Goal: Transaction & Acquisition: Purchase product/service

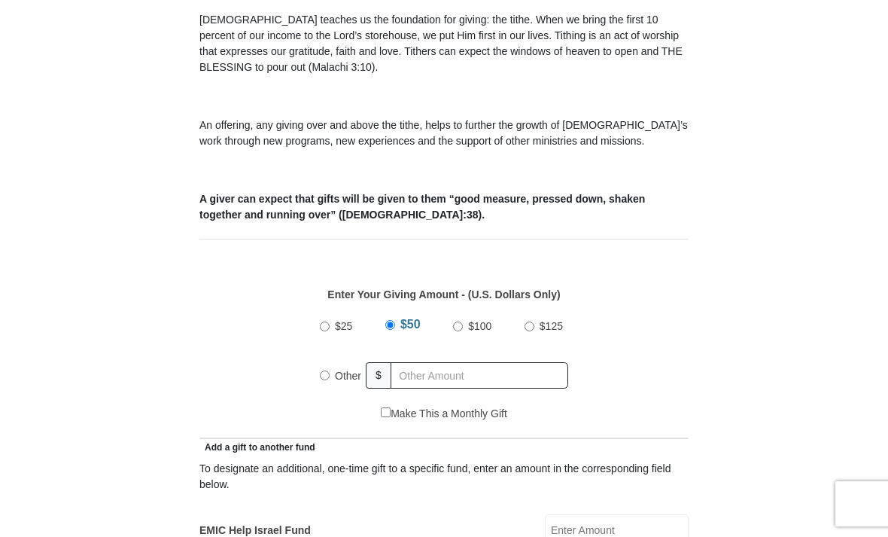
scroll to position [428, 0]
click at [271, 383] on div "$25 $50 $100 $125 Other $" at bounding box center [445, 358] width 474 height 98
click at [321, 328] on input "$25" at bounding box center [325, 326] width 10 height 10
radio input "true"
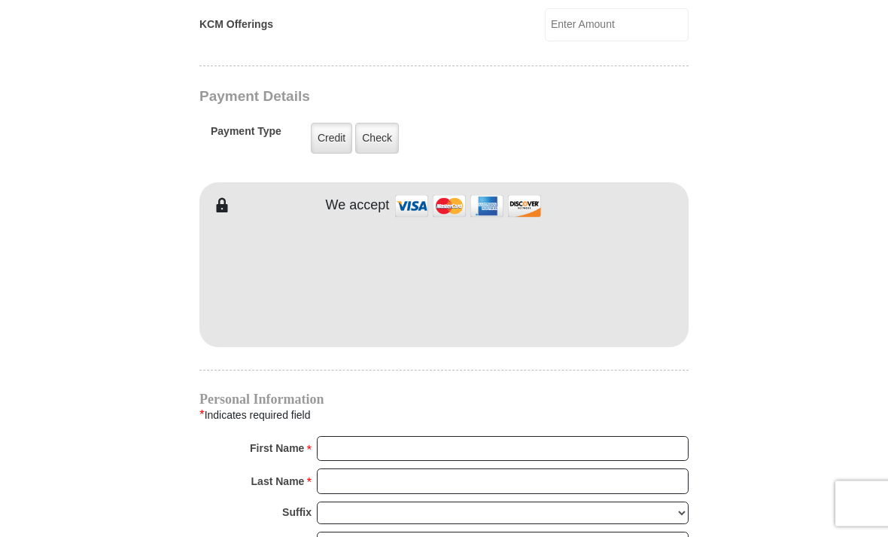
scroll to position [1130, 0]
click at [333, 145] on label "Credit" at bounding box center [331, 138] width 41 height 31
click at [0, 0] on input "Credit" at bounding box center [0, 0] width 0 height 0
click at [325, 139] on label "Credit" at bounding box center [331, 137] width 41 height 31
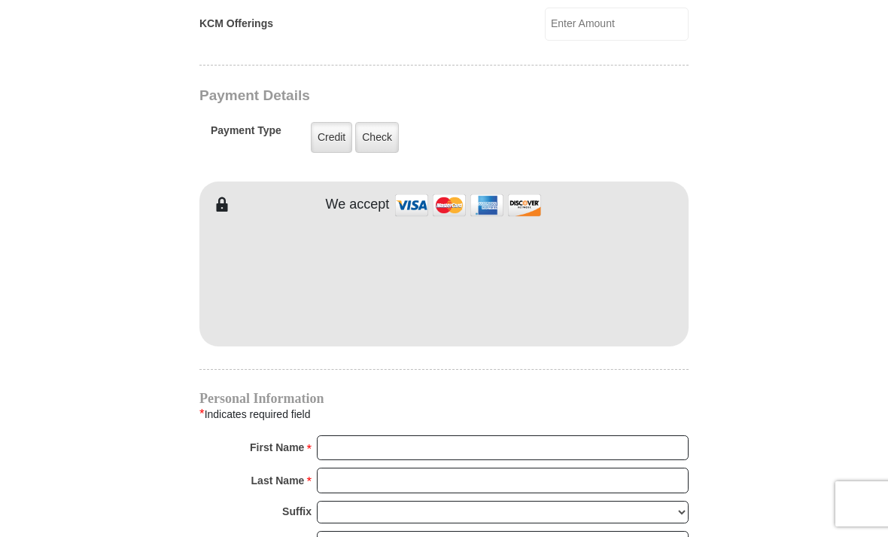
click at [0, 0] on input "Credit" at bounding box center [0, 0] width 0 height 0
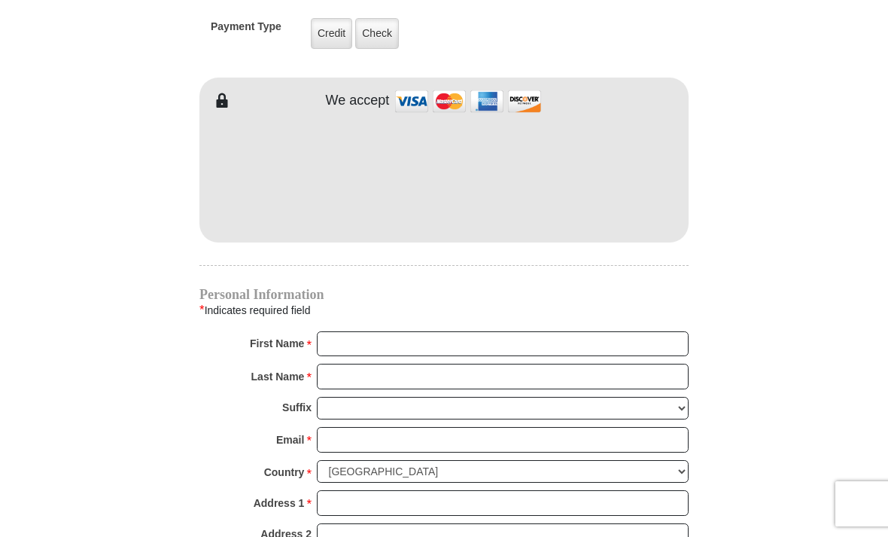
scroll to position [1236, 0]
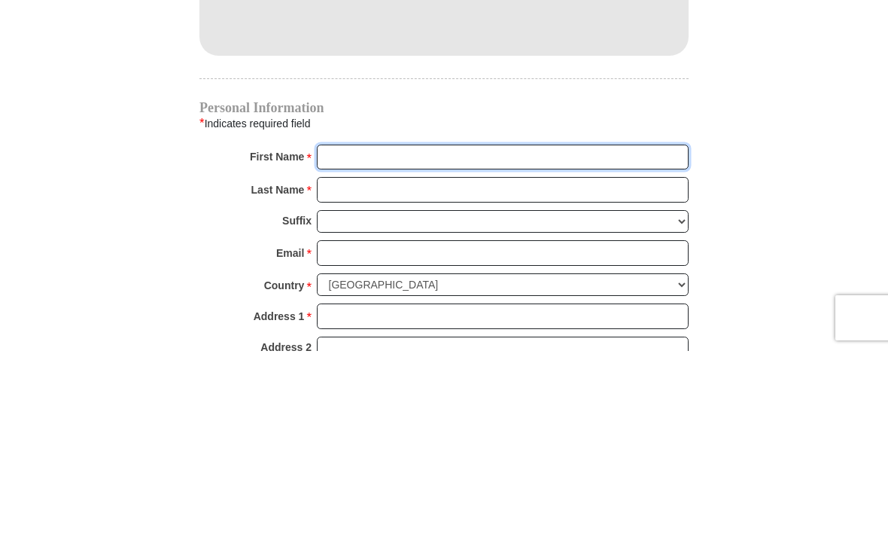
click at [579, 331] on input "First Name *" at bounding box center [503, 344] width 372 height 26
type input "K"
type input "[PERSON_NAME]"
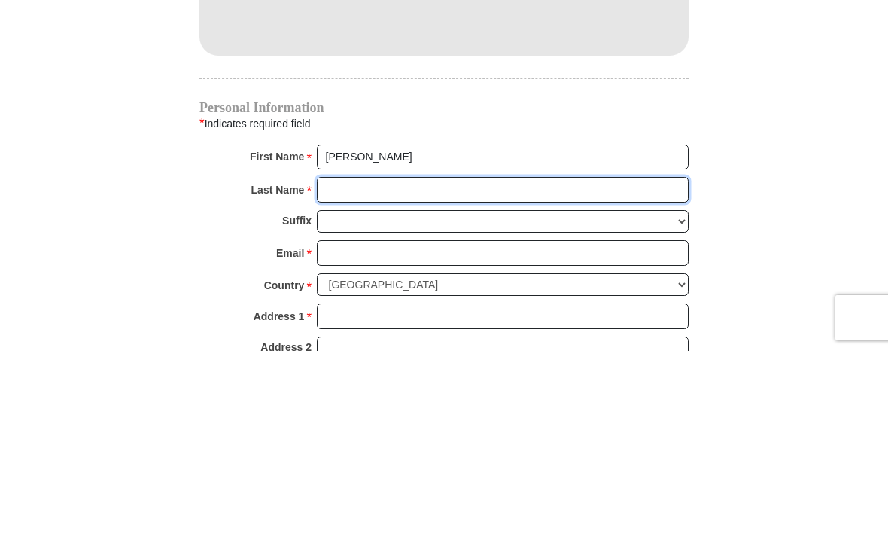
type input "Camp"
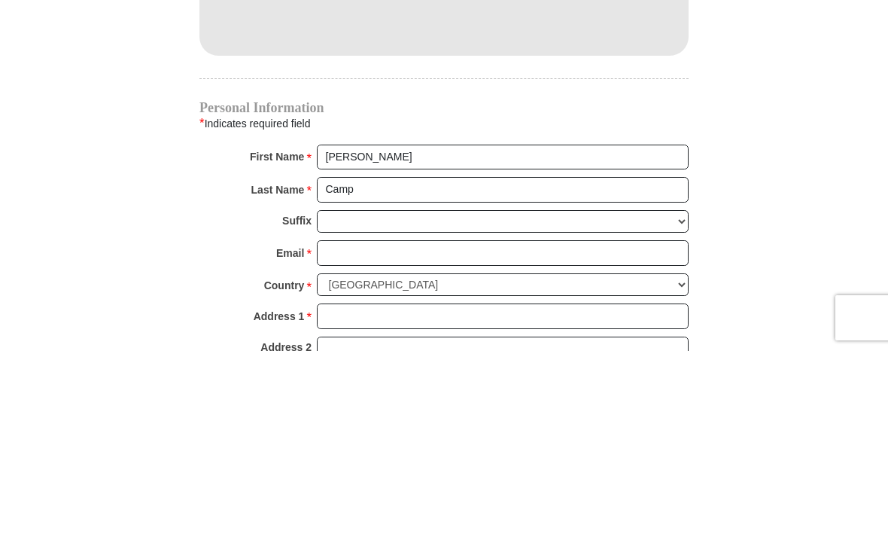
scroll to position [1422, 0]
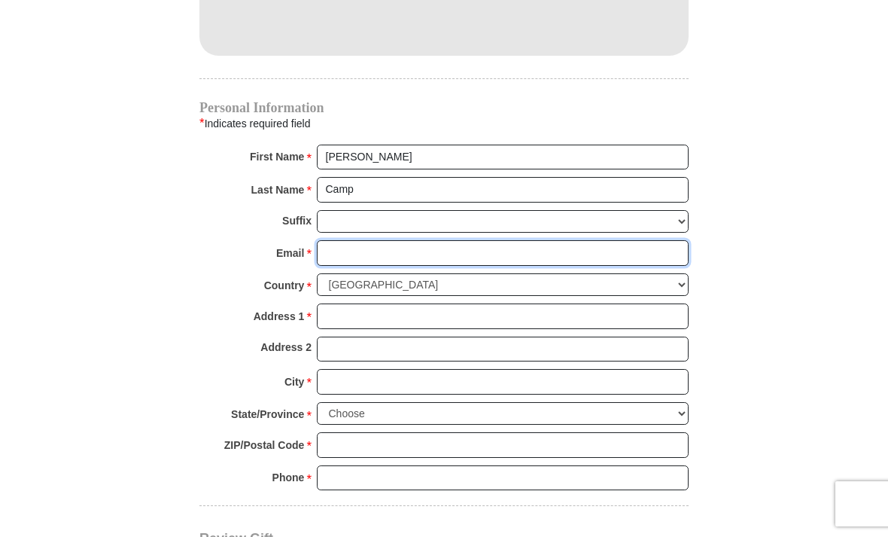
click at [502, 254] on input "Email *" at bounding box center [503, 253] width 372 height 26
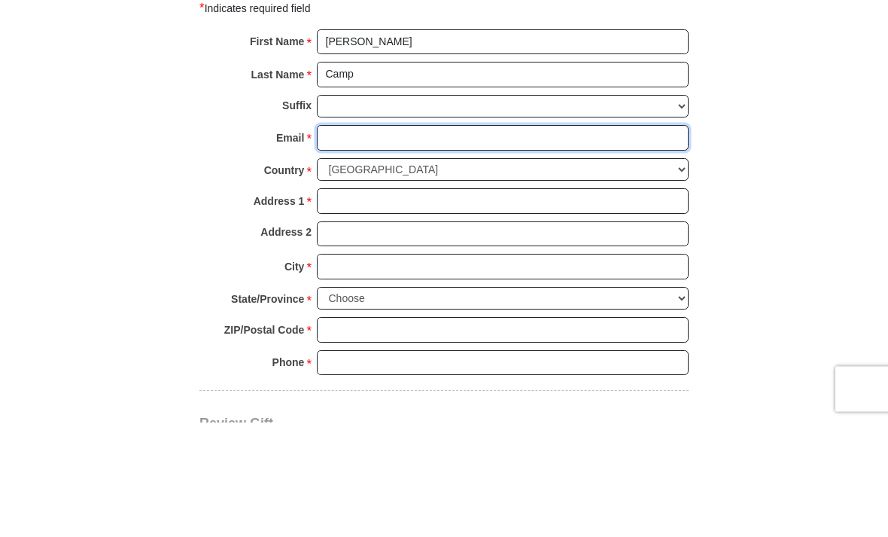
type input "[EMAIL_ADDRESS][DOMAIN_NAME]"
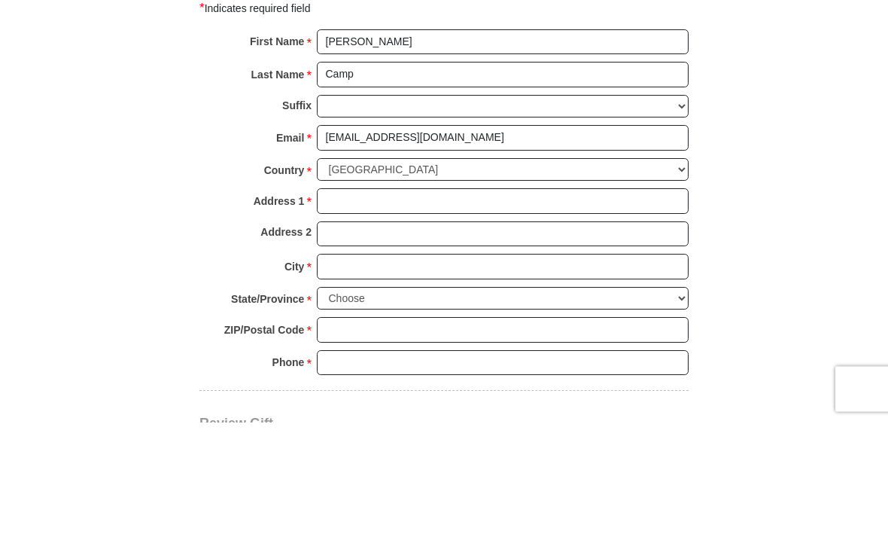
scroll to position [1537, 0]
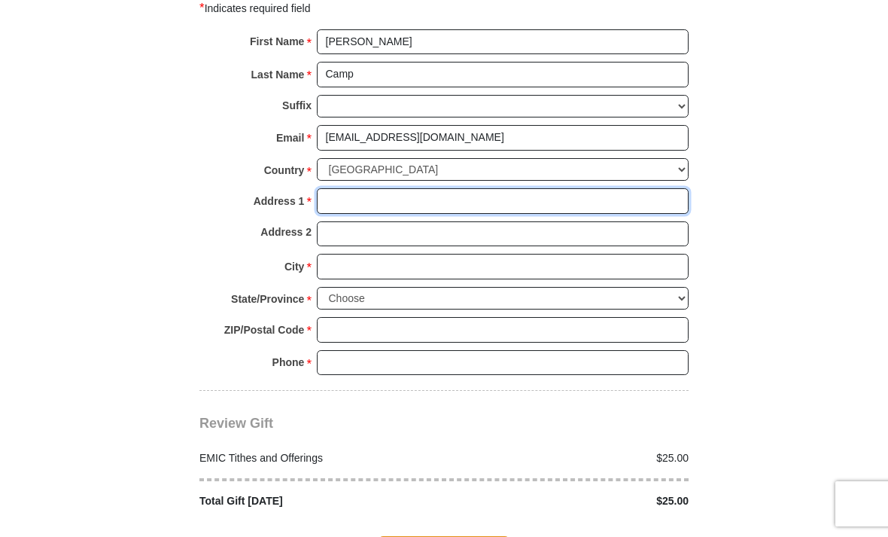
click at [410, 193] on input "Address 1 *" at bounding box center [503, 201] width 372 height 26
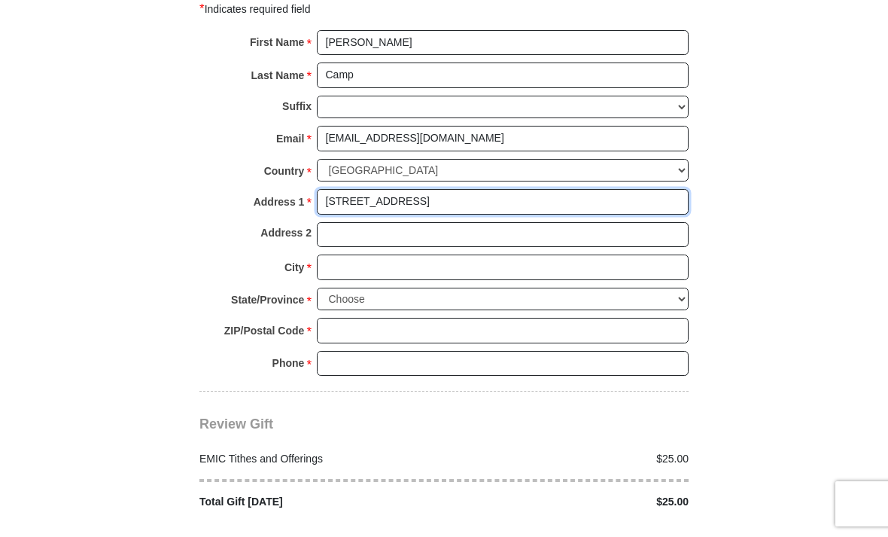
type input "[STREET_ADDRESS]"
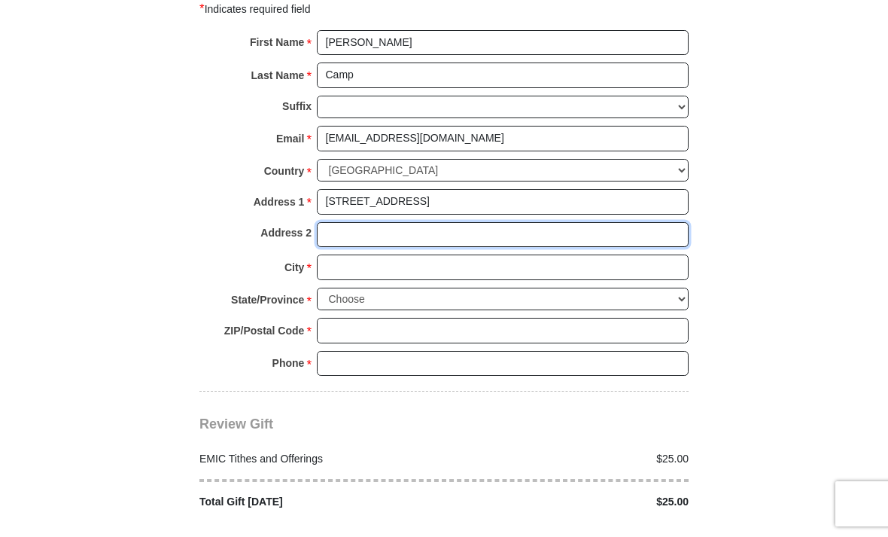
click at [431, 232] on input "Address 2" at bounding box center [503, 235] width 372 height 26
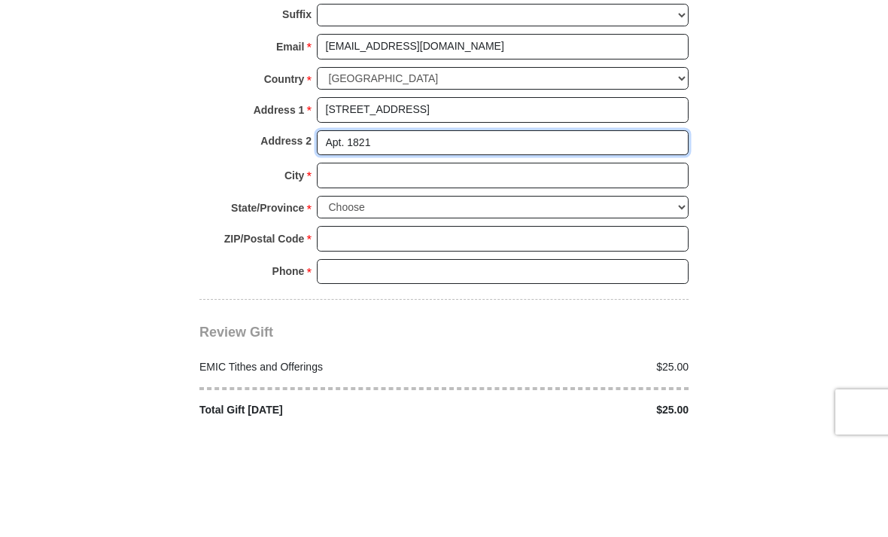
type input "Apt. 1821"
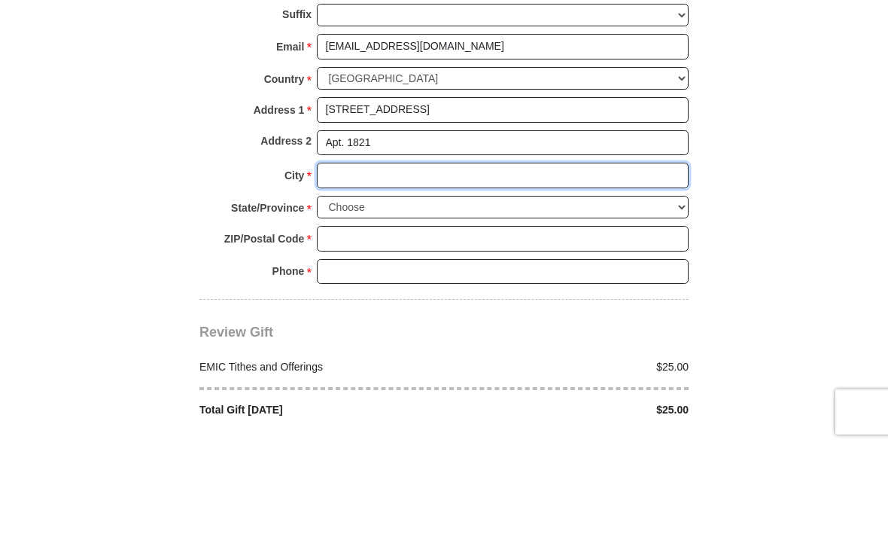
click at [462, 254] on input "City *" at bounding box center [503, 267] width 372 height 26
type input "Little Rock"
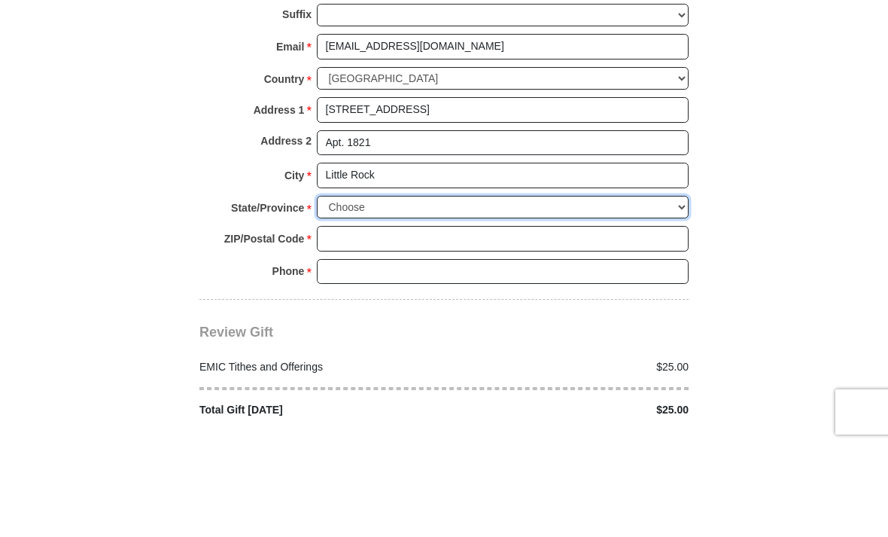
click at [508, 288] on select "Choose [US_STATE] [US_STATE] [US_STATE] [US_STATE] [US_STATE] Armed Forces Amer…" at bounding box center [503, 299] width 372 height 23
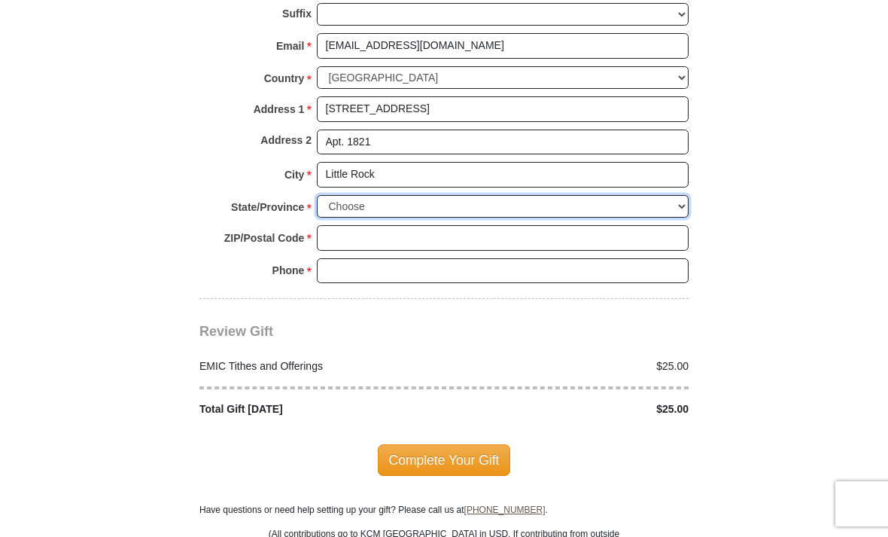
select select "AR"
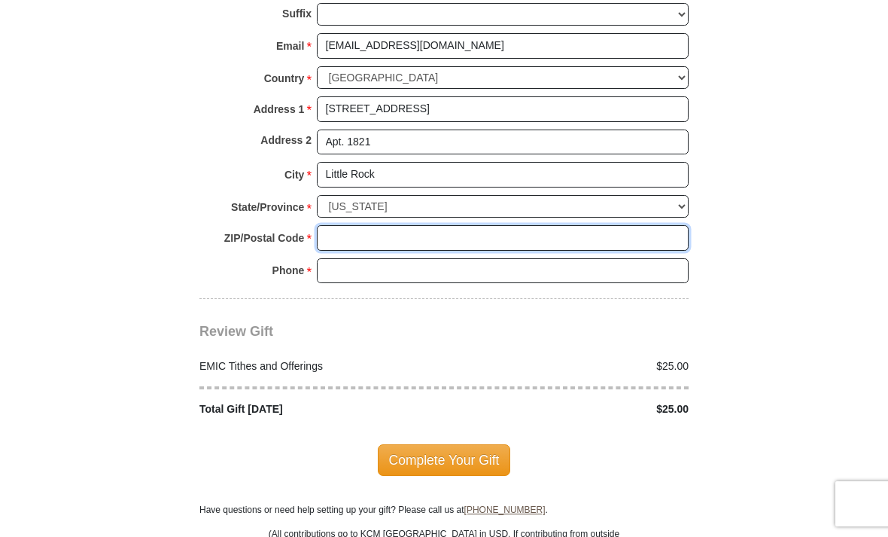
click at [442, 225] on input "ZIP/Postal Code *" at bounding box center [503, 238] width 372 height 26
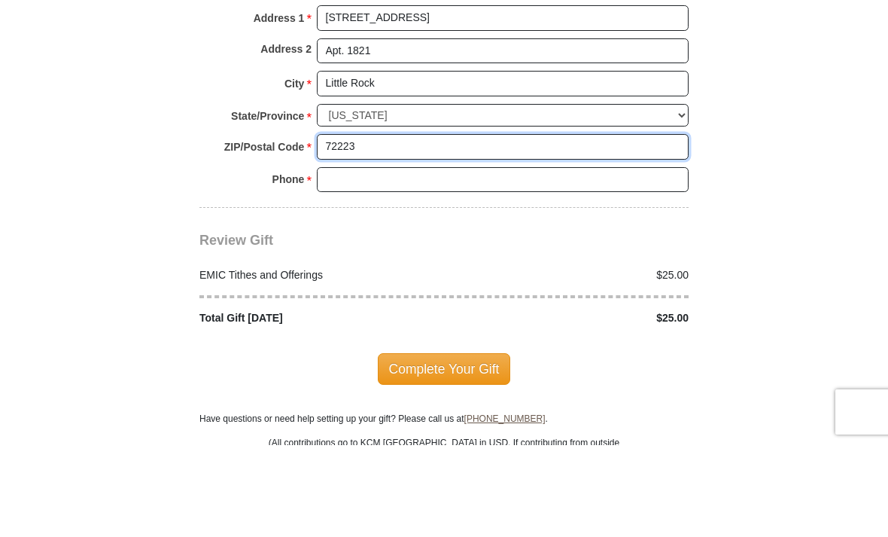
type input "72223"
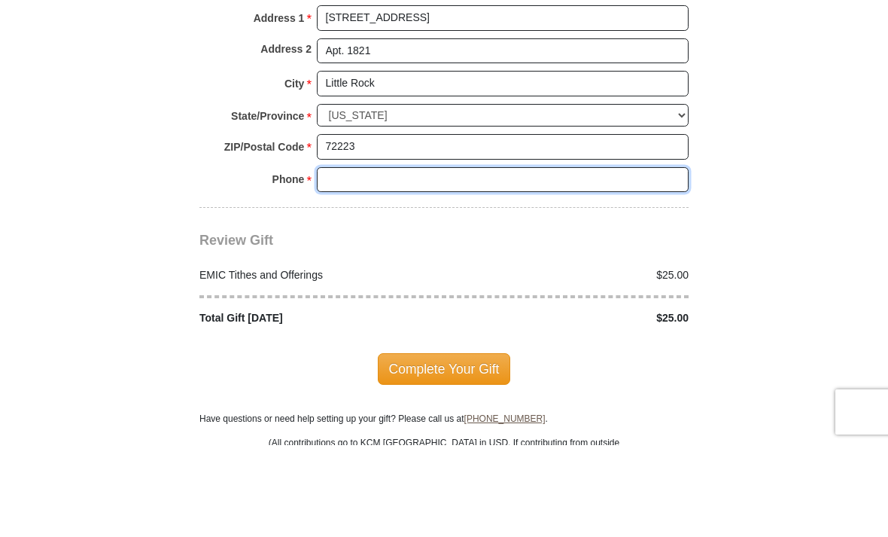
click at [405, 259] on input "Phone * *" at bounding box center [503, 272] width 372 height 26
type input "8178084372"
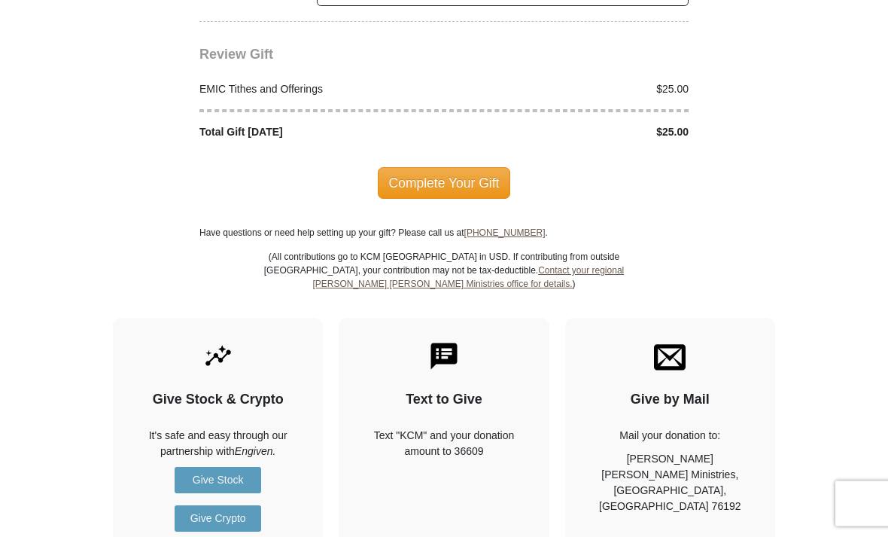
scroll to position [1897, 0]
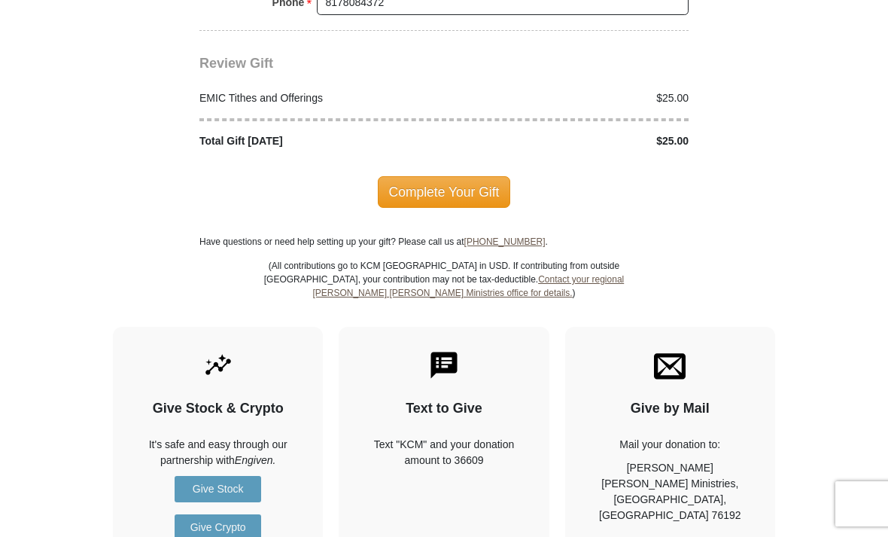
click at [471, 176] on span "Complete Your Gift" at bounding box center [444, 192] width 133 height 32
